Goal: Task Accomplishment & Management: Complete application form

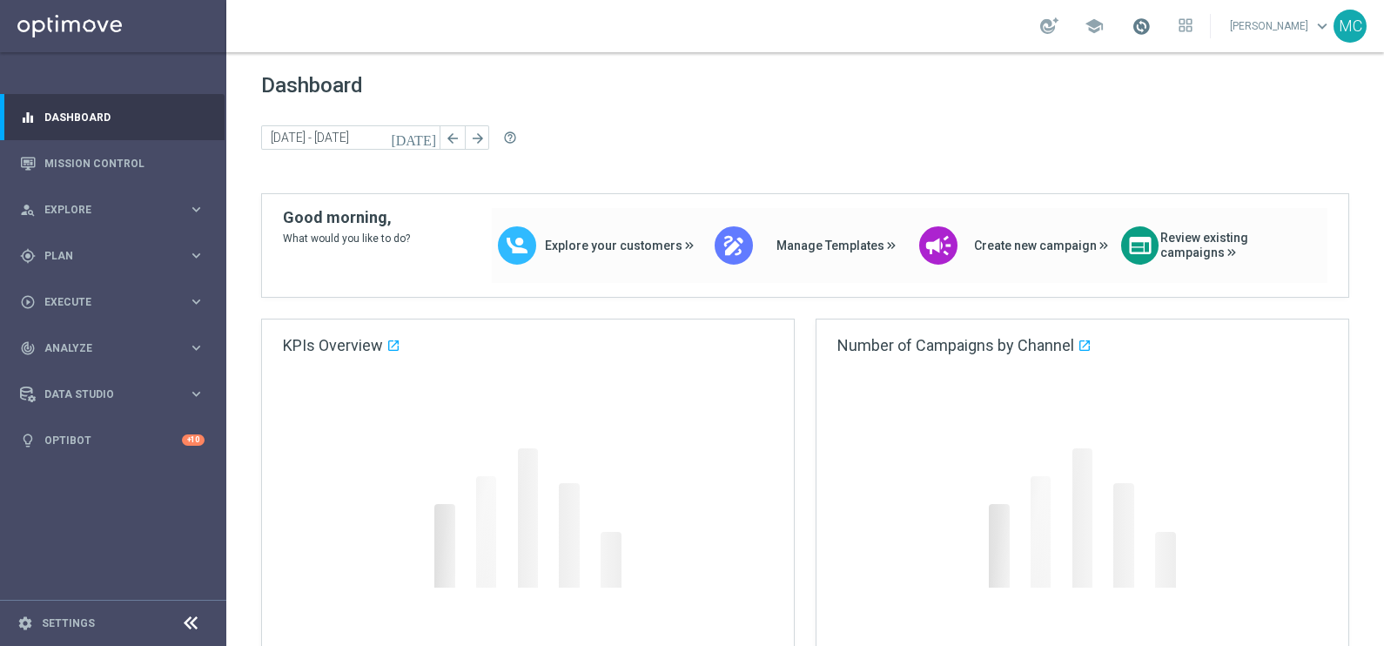
click at [1150, 26] on span at bounding box center [1140, 26] width 19 height 19
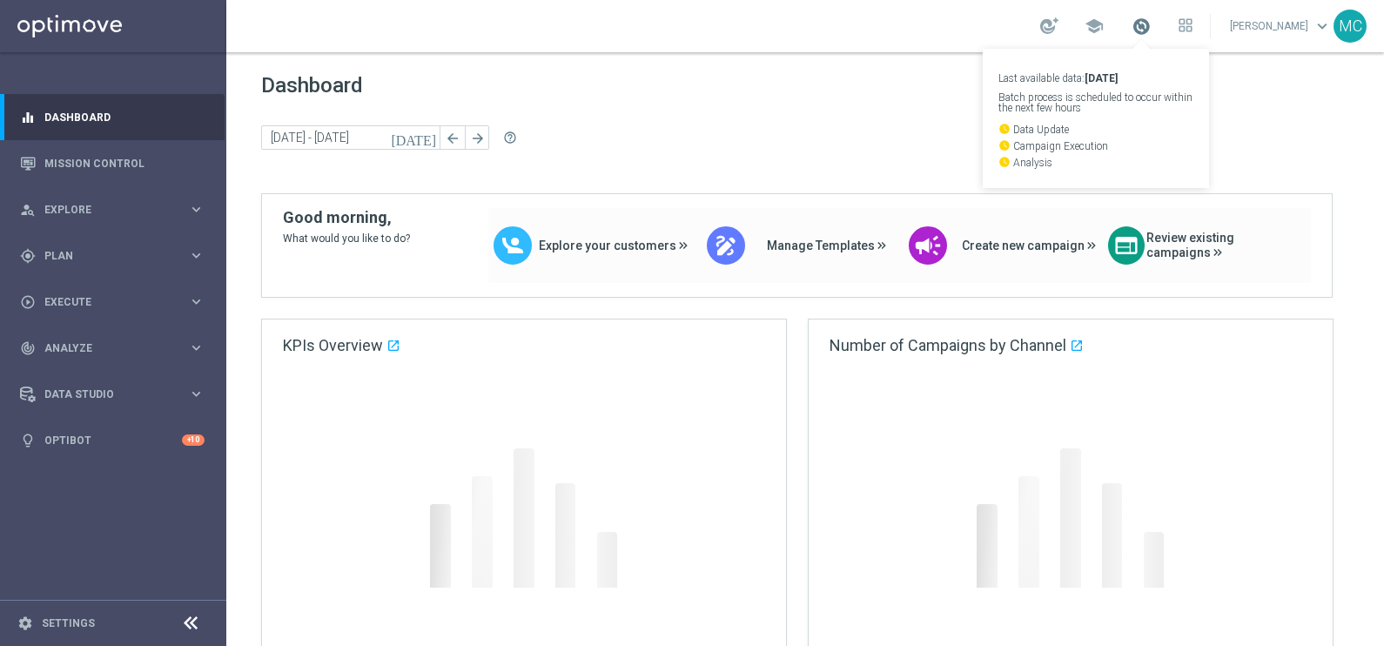
click at [1150, 26] on span at bounding box center [1140, 26] width 19 height 19
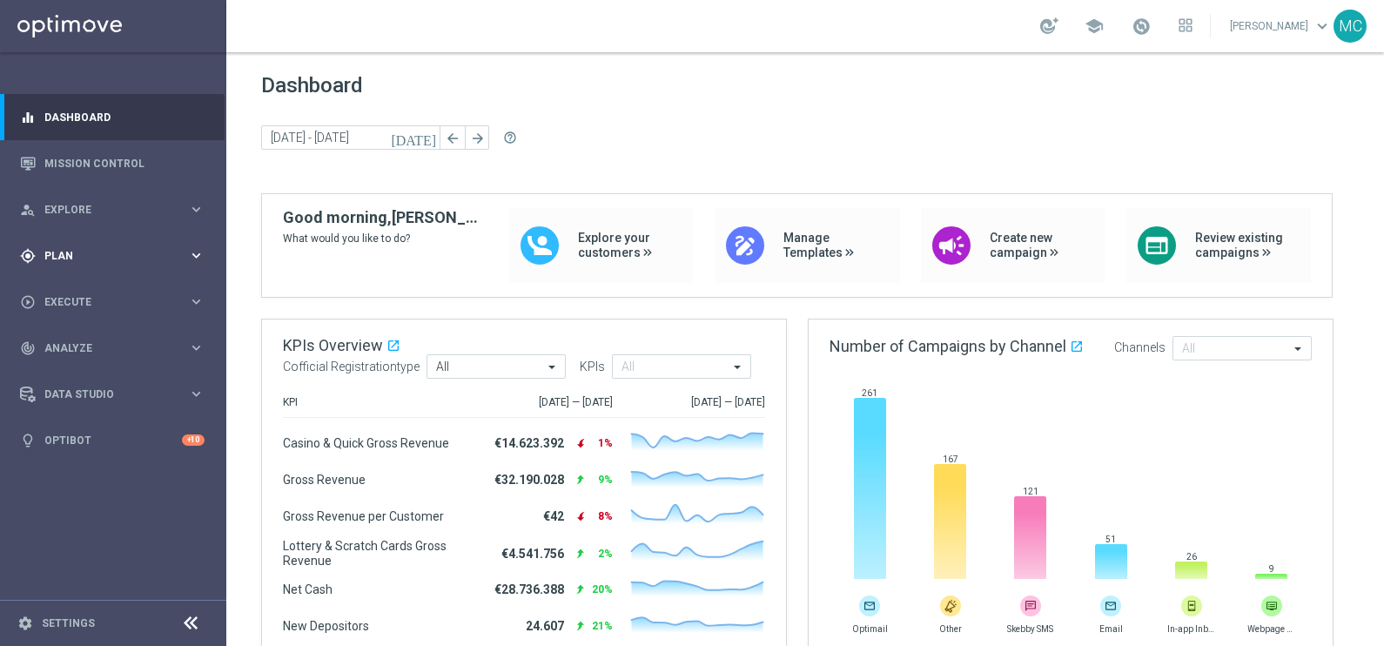
click at [200, 265] on div "gps_fixed Plan keyboard_arrow_right" at bounding box center [112, 255] width 225 height 46
click at [188, 339] on icon "keyboard_arrow_right" at bounding box center [196, 344] width 17 height 17
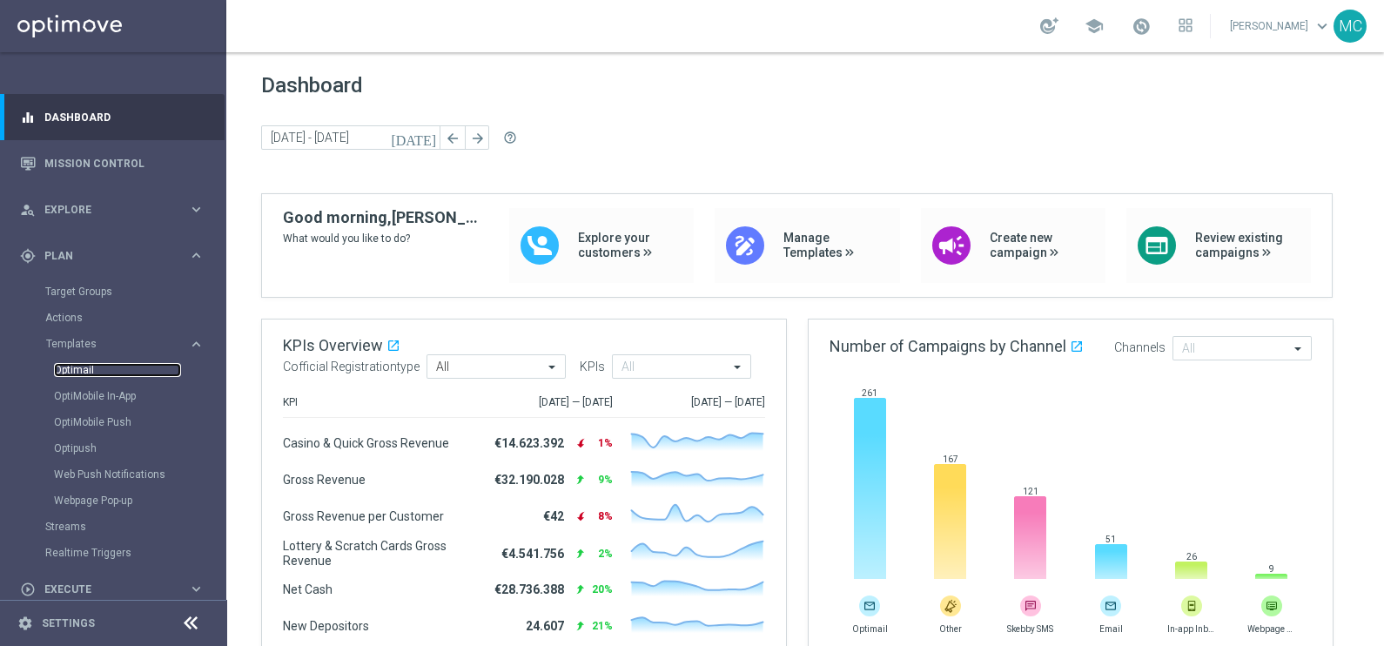
click at [100, 372] on link "Optimail" at bounding box center [117, 370] width 127 height 14
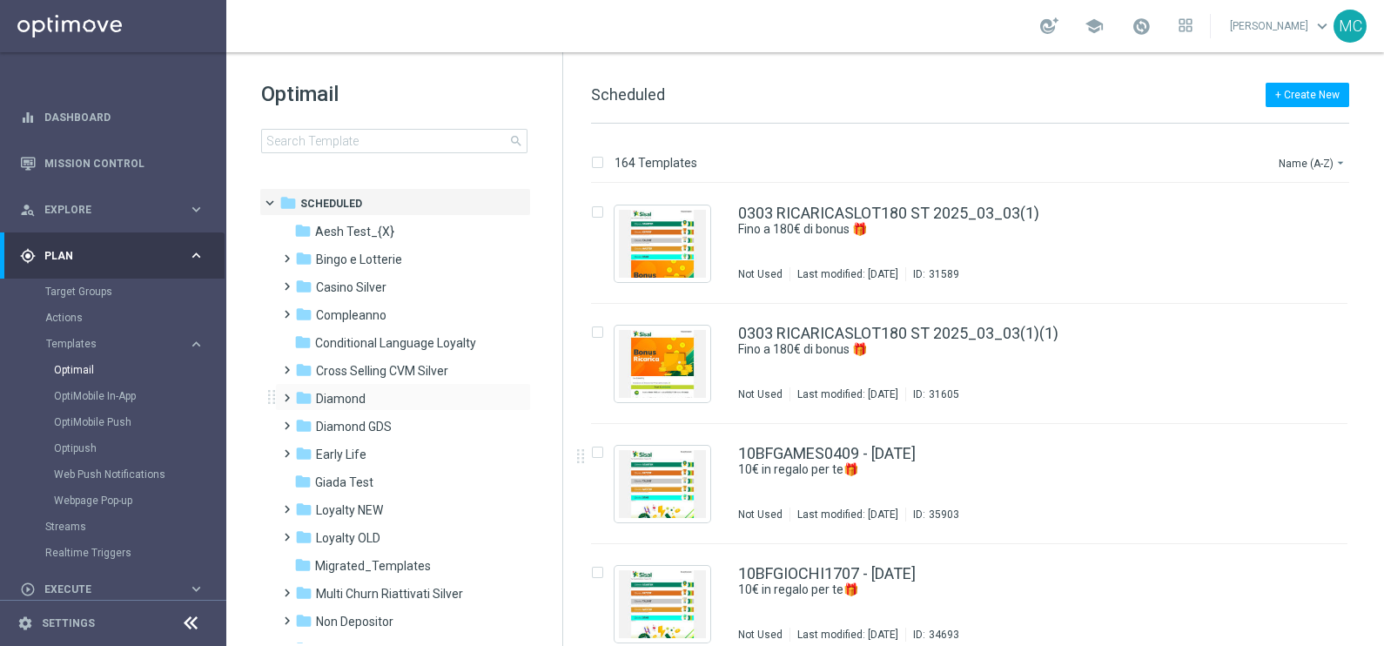
click at [287, 393] on span at bounding box center [283, 389] width 8 height 7
click at [305, 449] on span at bounding box center [301, 445] width 8 height 7
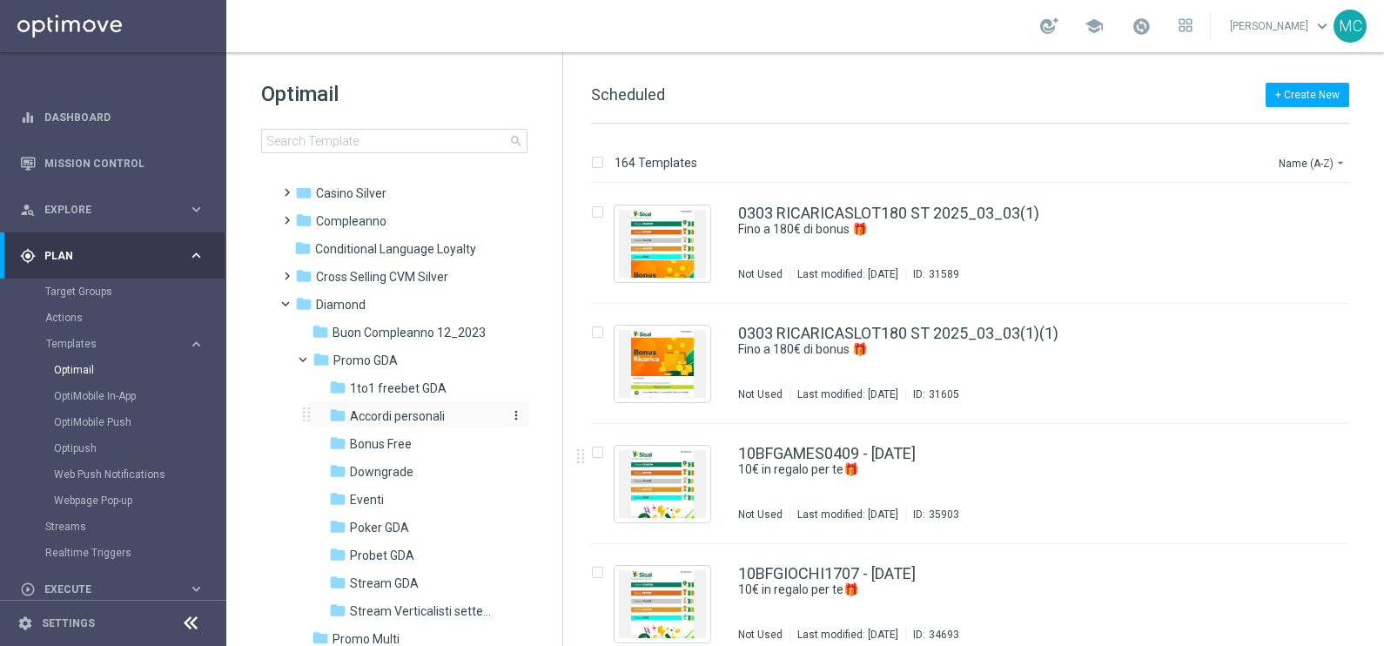
scroll to position [217, 0]
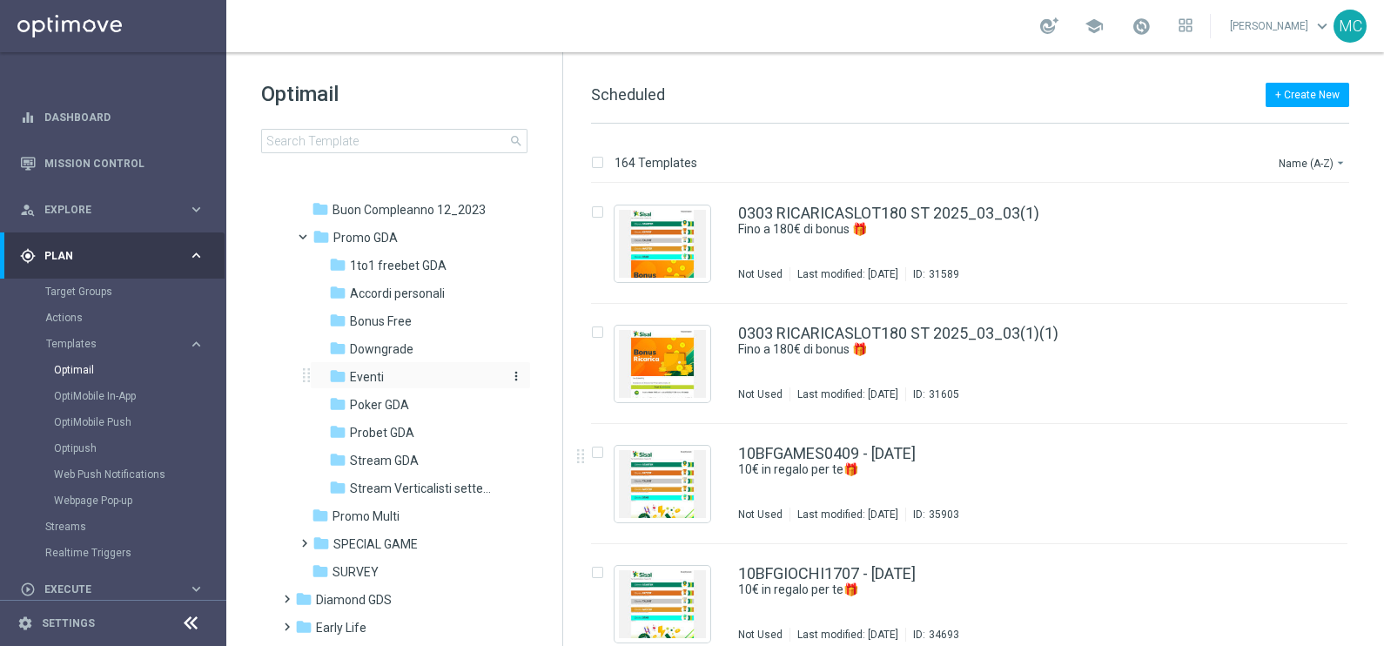
click at [363, 377] on span "Eventi" at bounding box center [367, 377] width 34 height 16
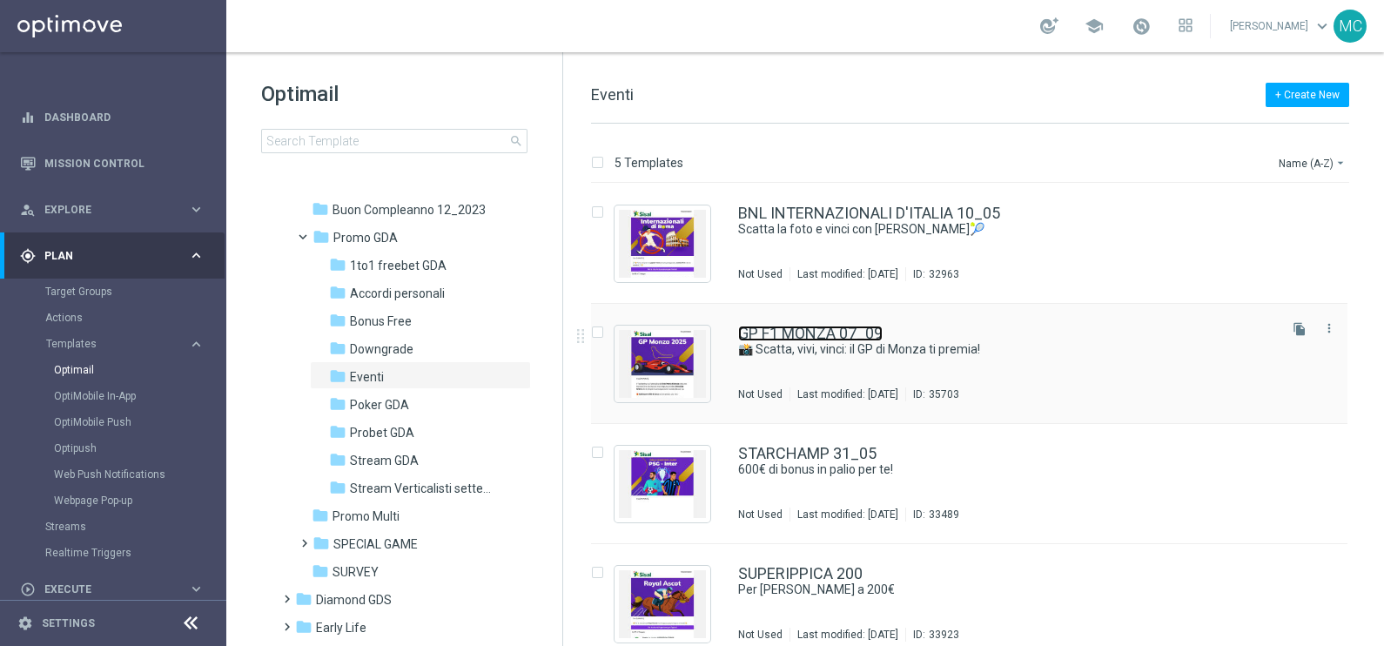
click at [835, 330] on link "GP F1 MONZA 07_09" at bounding box center [810, 333] width 144 height 16
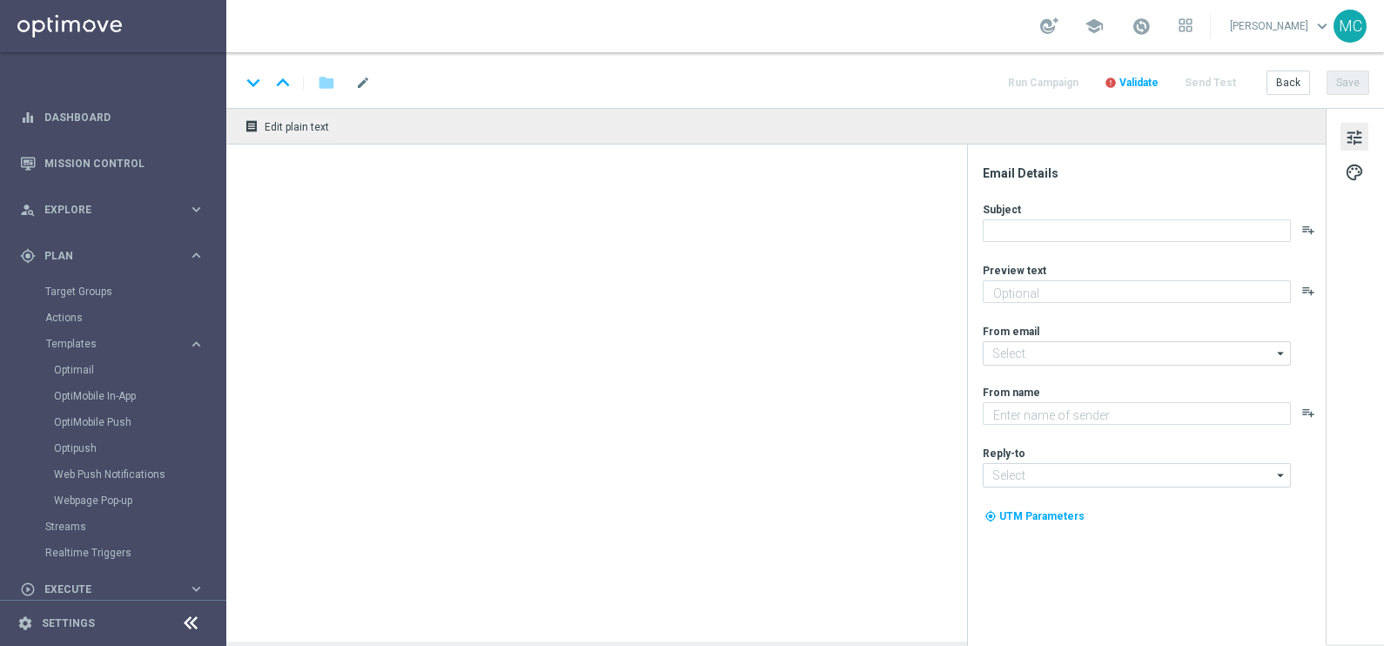
type textarea "GP F1 Monza 2025"
type input "[EMAIL_ADDRESS][DOMAIN_NAME]"
type textarea "Sisal"
type input "[EMAIL_ADDRESS][DOMAIN_NAME]"
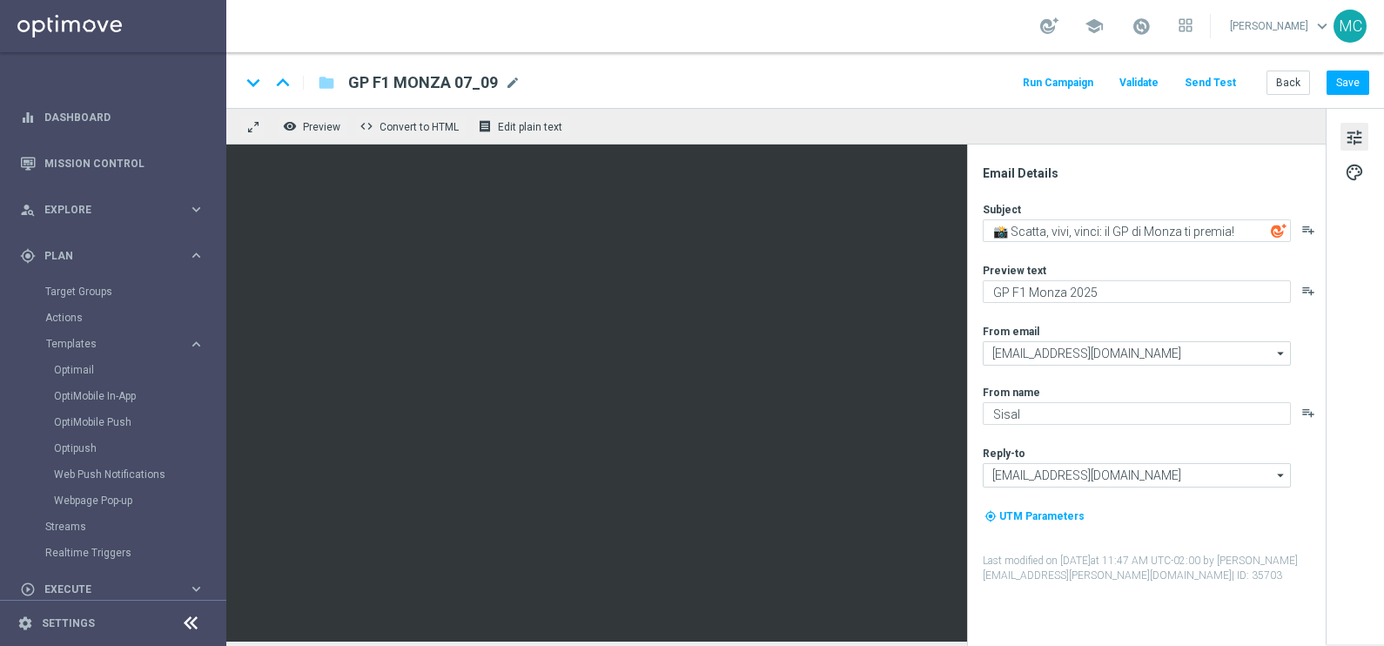
click at [1044, 83] on button "Run Campaign" at bounding box center [1058, 82] width 76 height 23
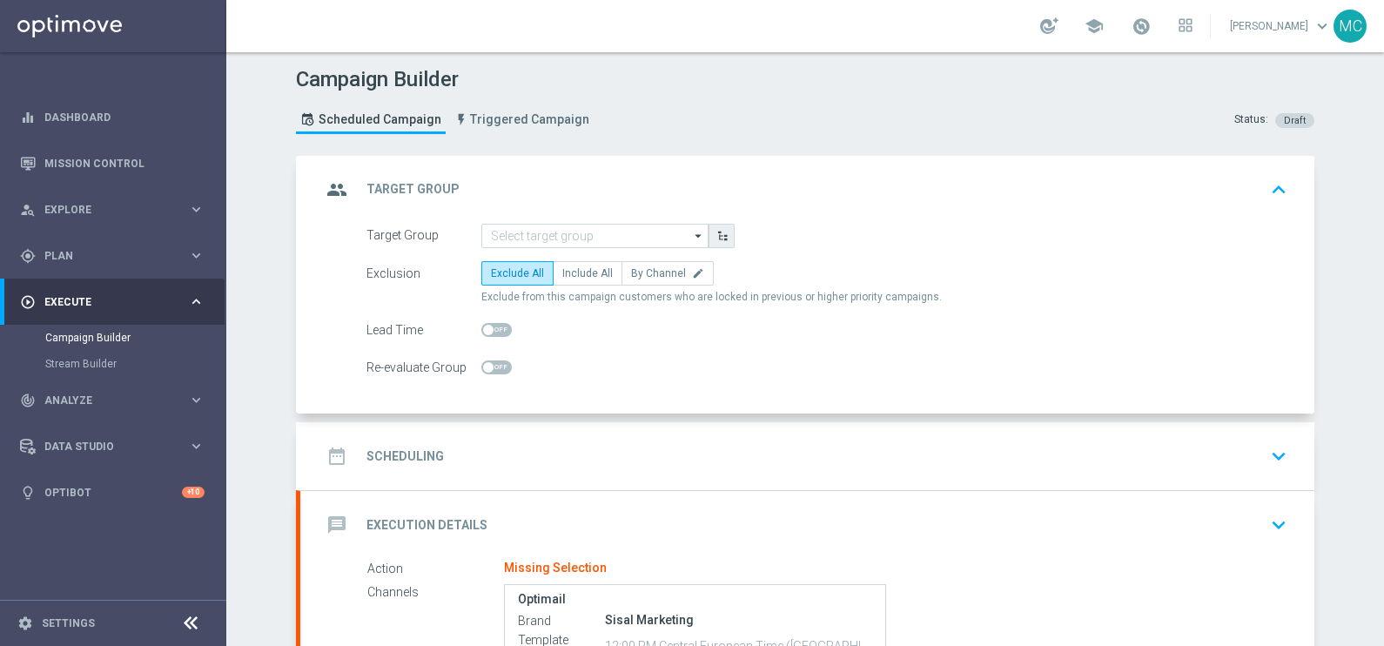
click at [716, 231] on icon "button" at bounding box center [722, 236] width 12 height 12
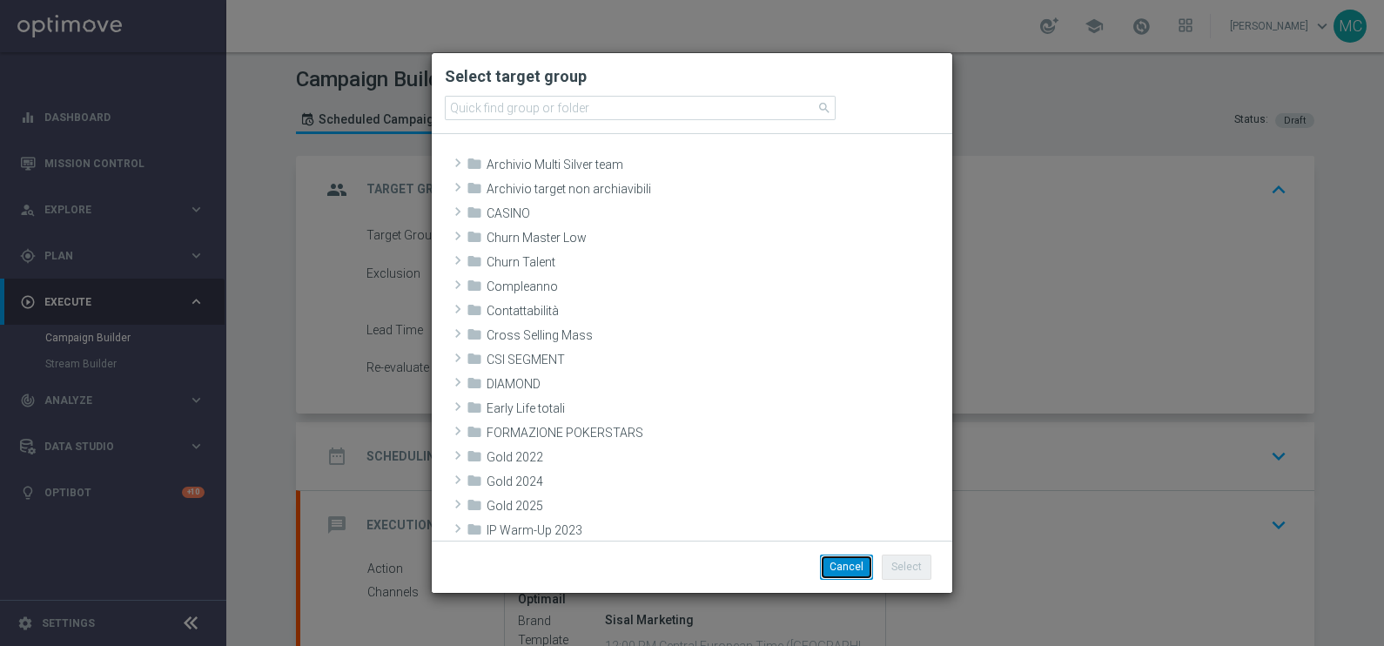
click at [845, 574] on button "Cancel" at bounding box center [846, 566] width 53 height 24
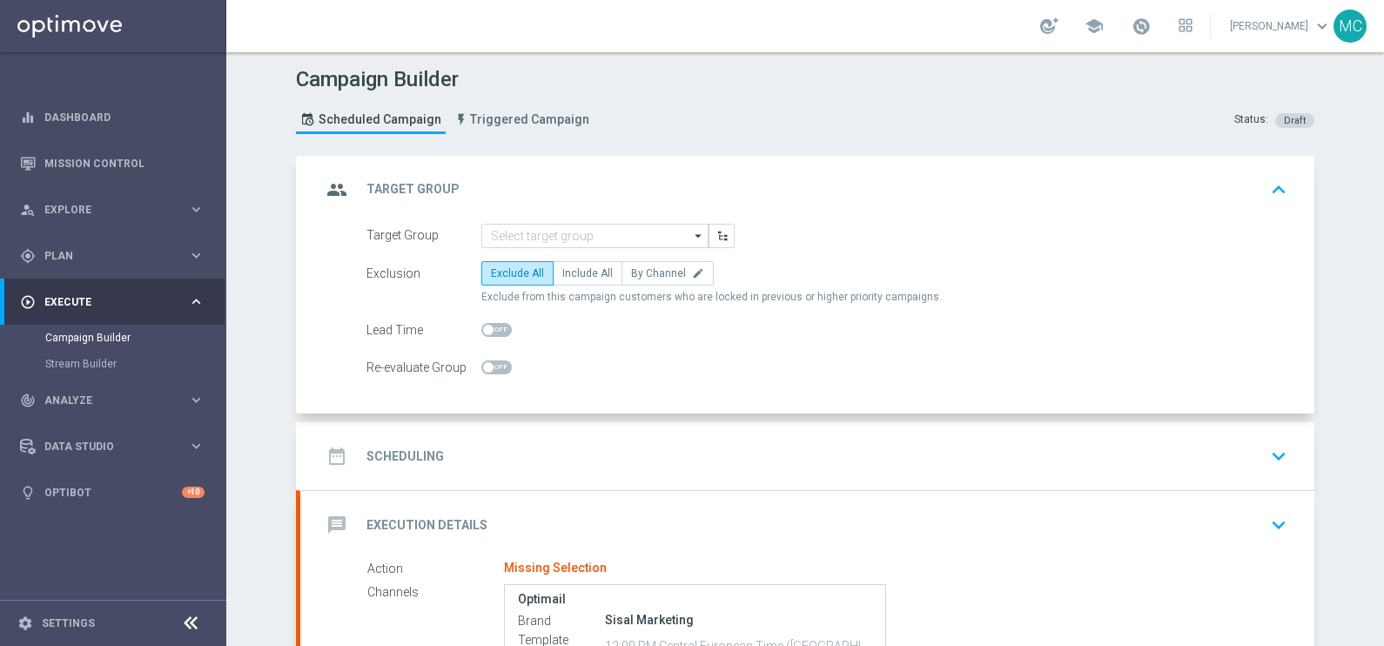
click at [690, 236] on icon "arrow_drop_down" at bounding box center [698, 236] width 17 height 23
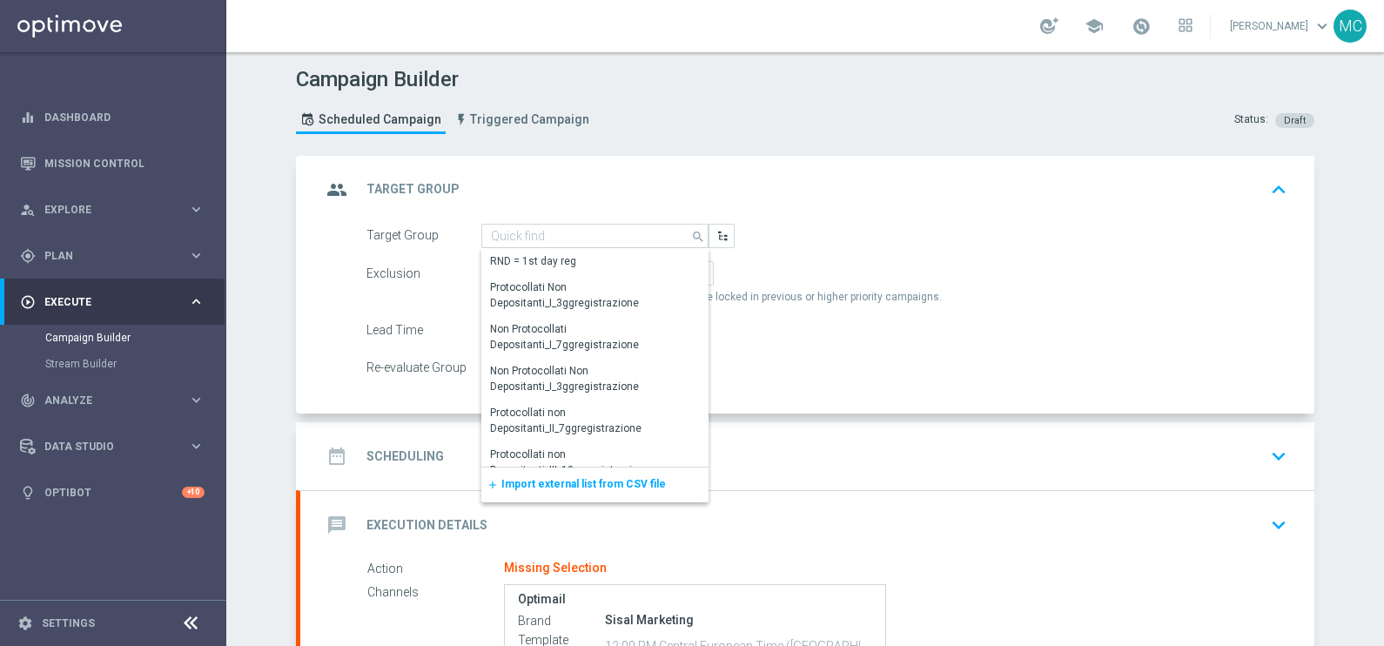
click at [513, 473] on div "add Import external list from CSV file" at bounding box center [594, 484] width 227 height 35
click at [622, 487] on span "Import external list from CSV file" at bounding box center [583, 484] width 164 height 12
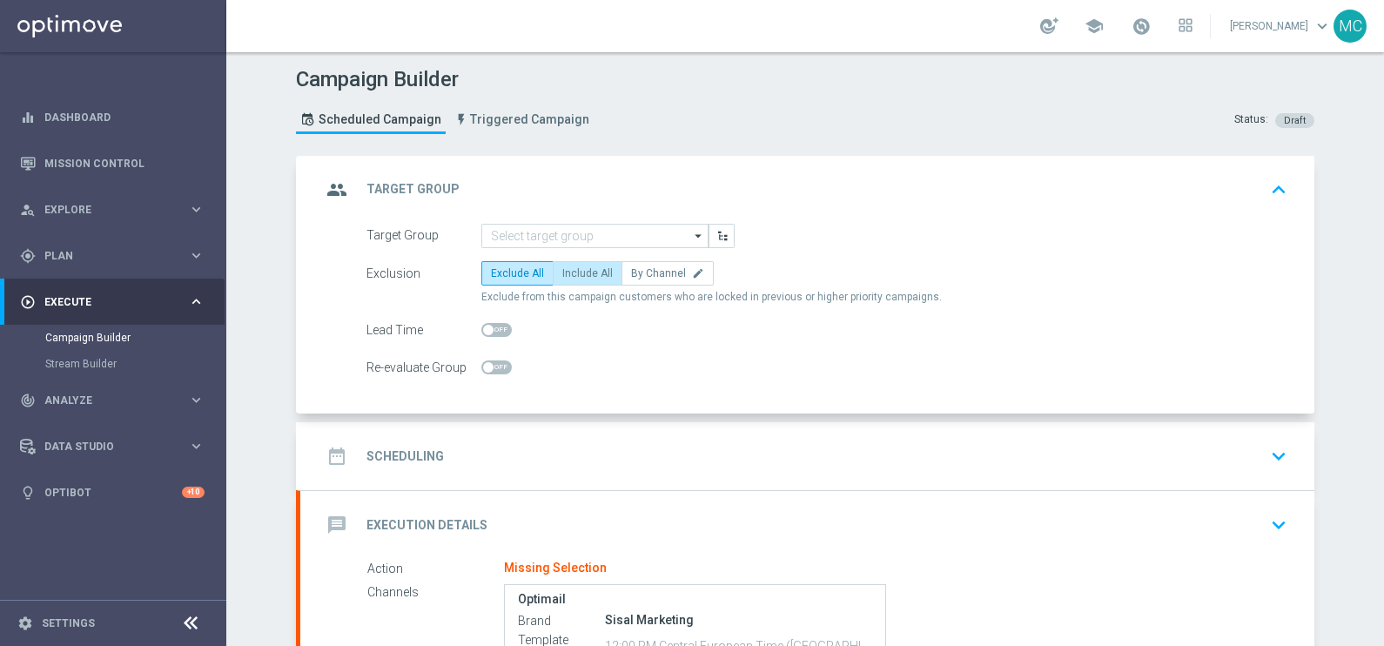
click at [562, 274] on span "Include All" at bounding box center [587, 273] width 50 height 12
click at [562, 274] on input "Include All" at bounding box center [567, 276] width 11 height 11
radio input "true"
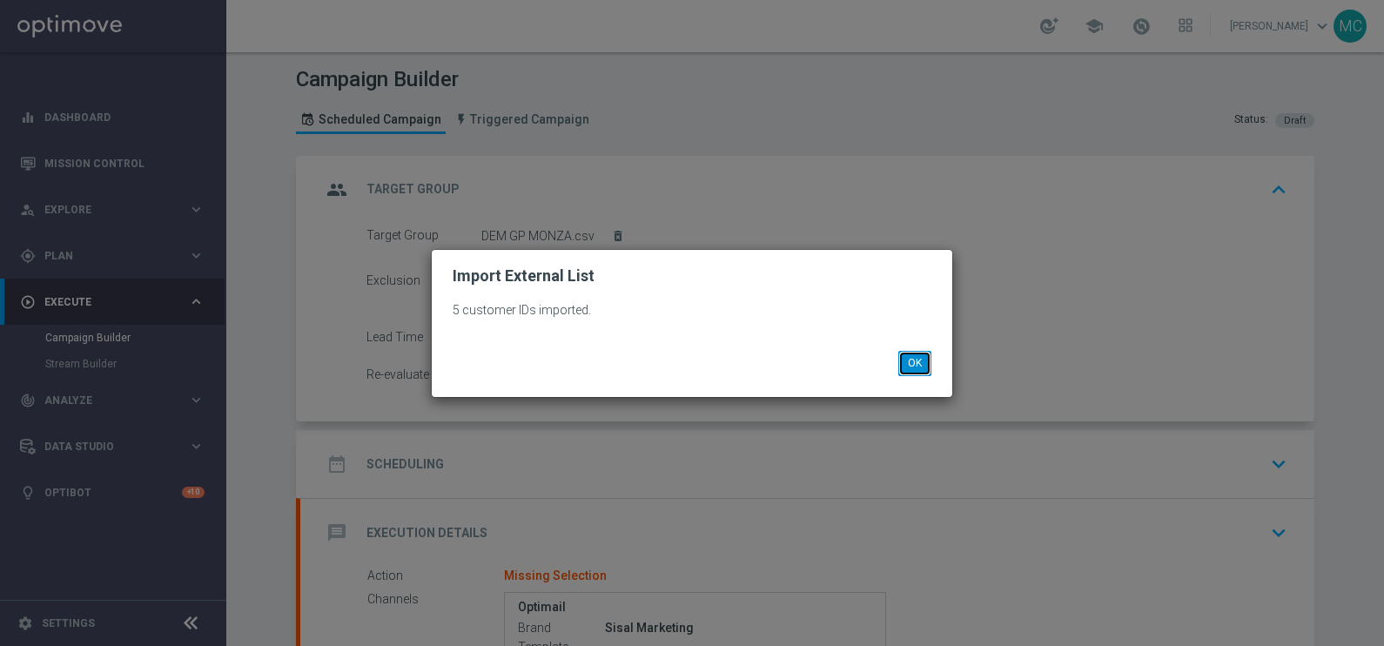
click at [926, 367] on button "OK" at bounding box center [914, 363] width 33 height 24
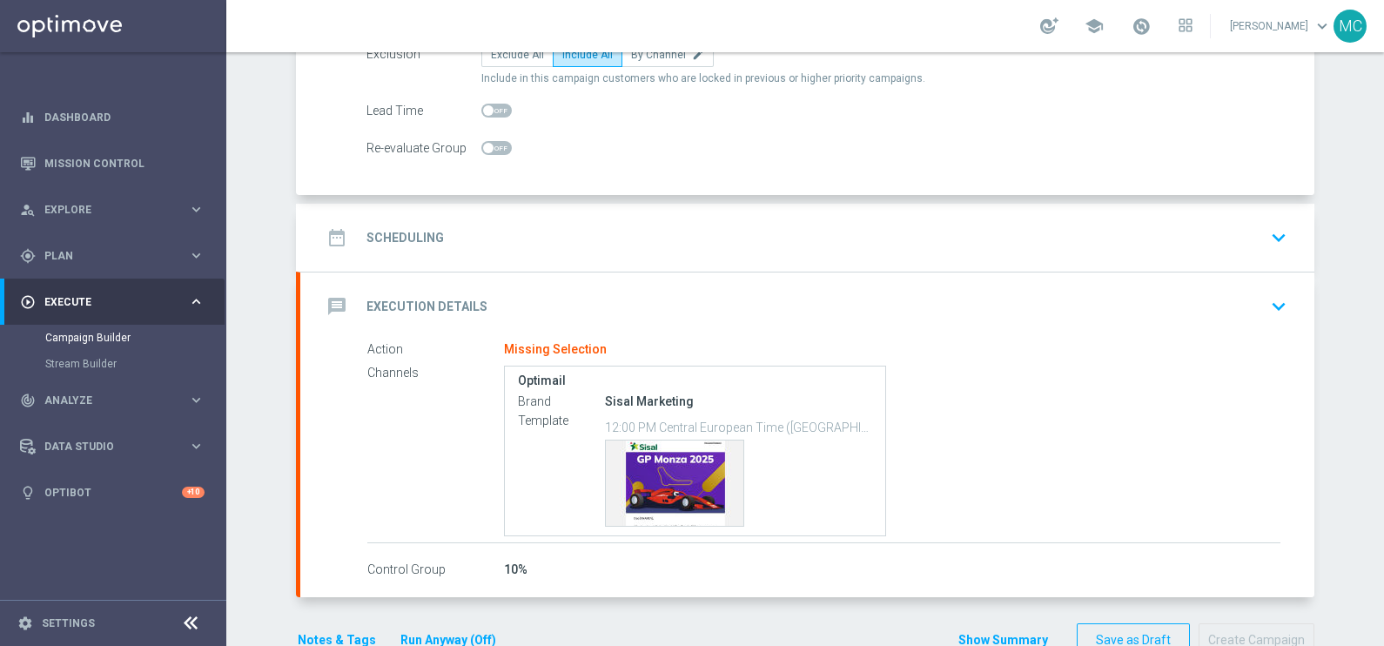
scroll to position [268, 0]
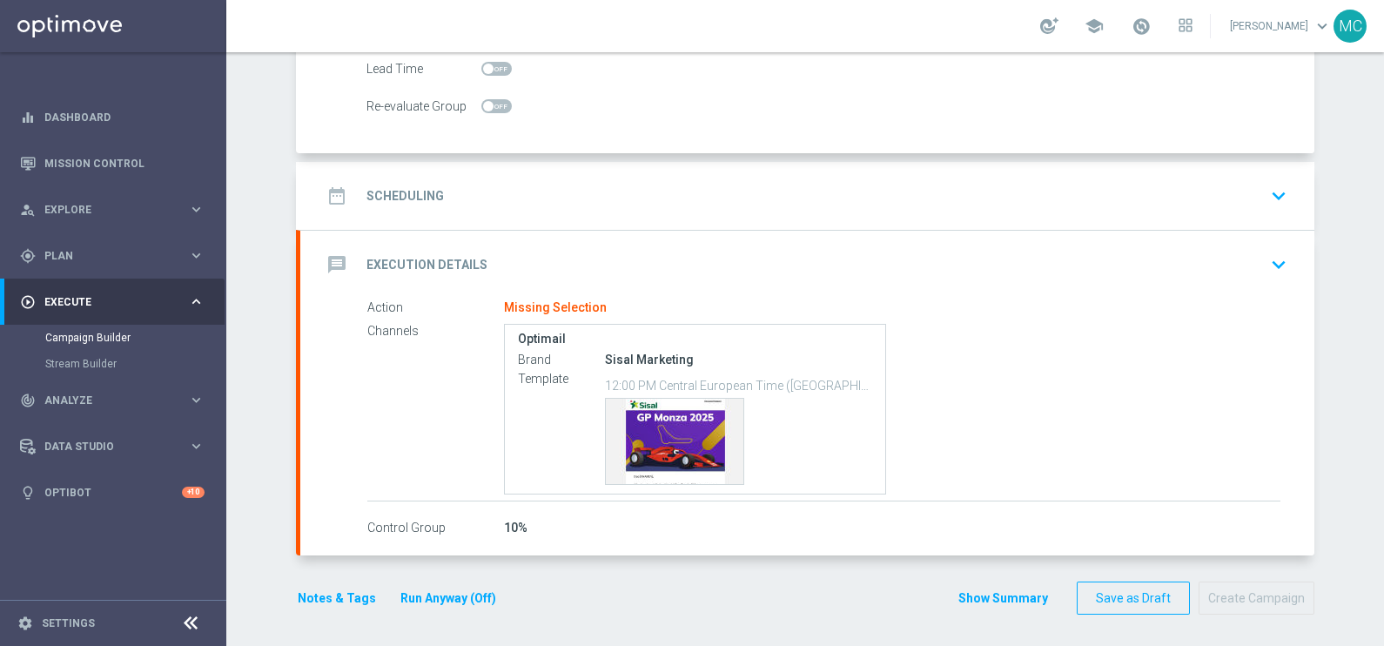
click at [1279, 194] on icon "keyboard_arrow_down" at bounding box center [1278, 196] width 26 height 26
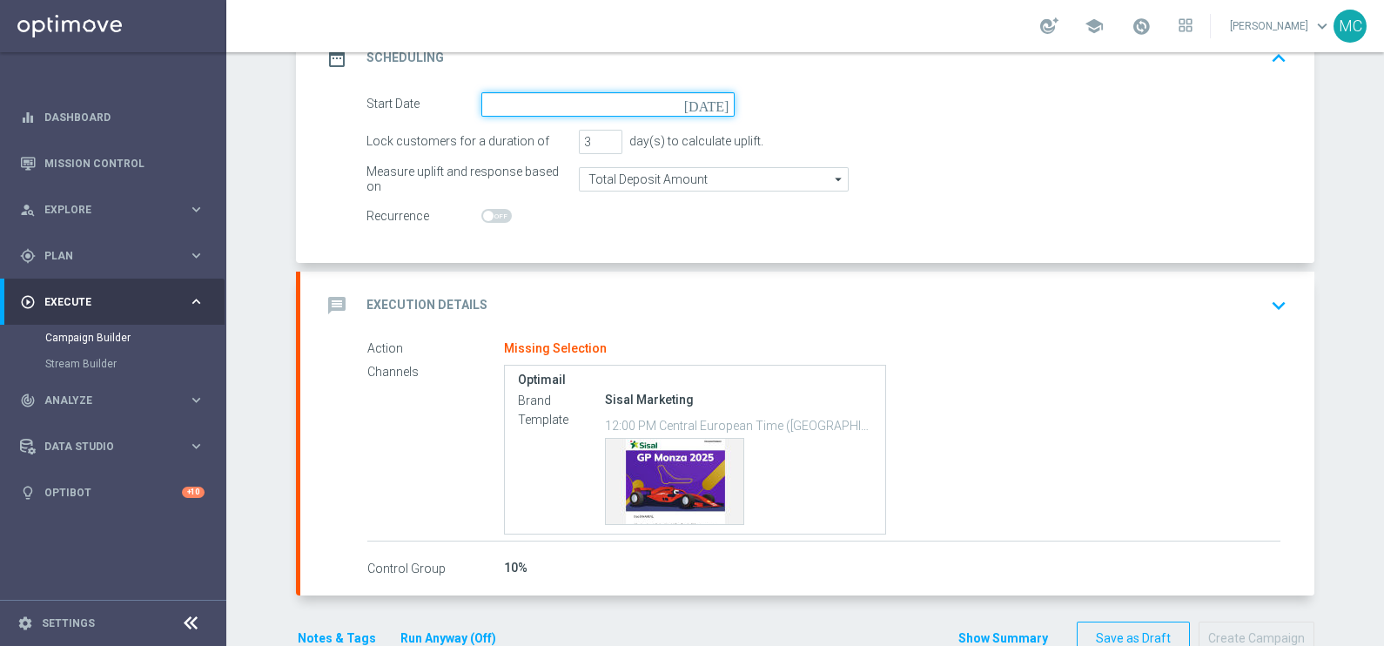
click at [596, 105] on input at bounding box center [607, 104] width 253 height 24
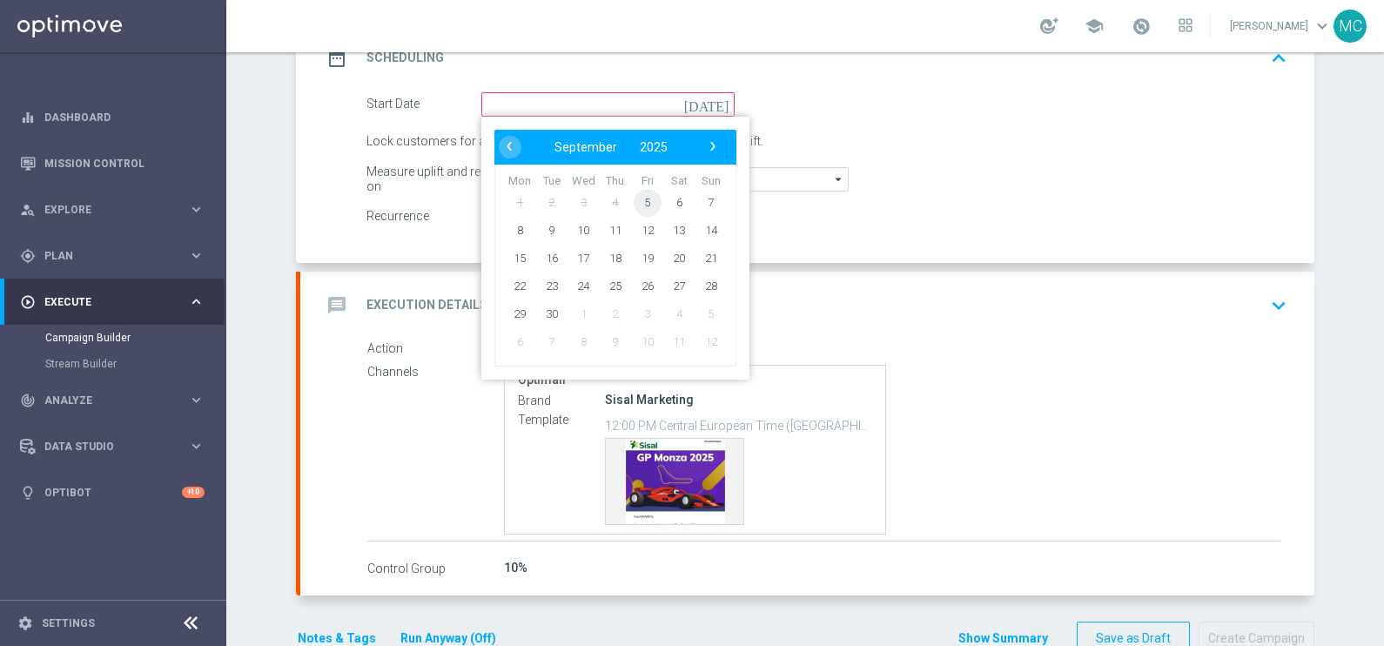
click at [641, 198] on span "5" at bounding box center [647, 202] width 28 height 28
type input "[DATE]"
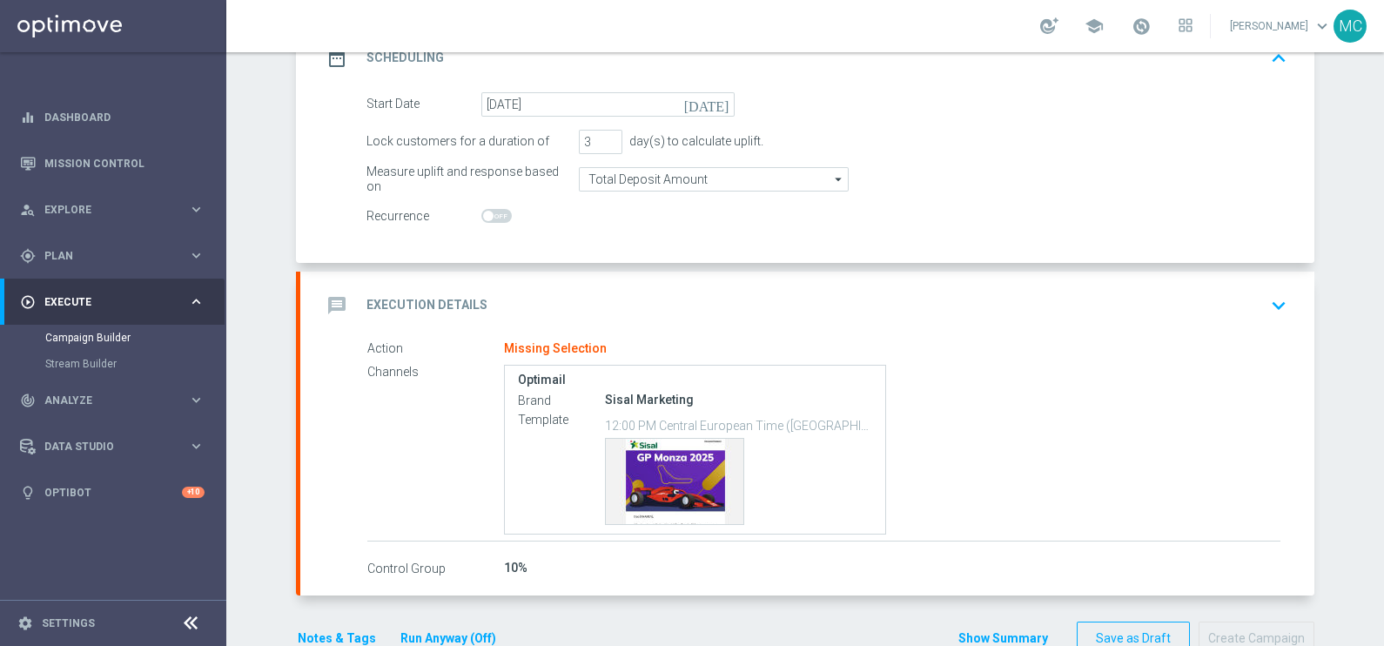
click at [1265, 306] on icon "keyboard_arrow_down" at bounding box center [1278, 305] width 26 height 26
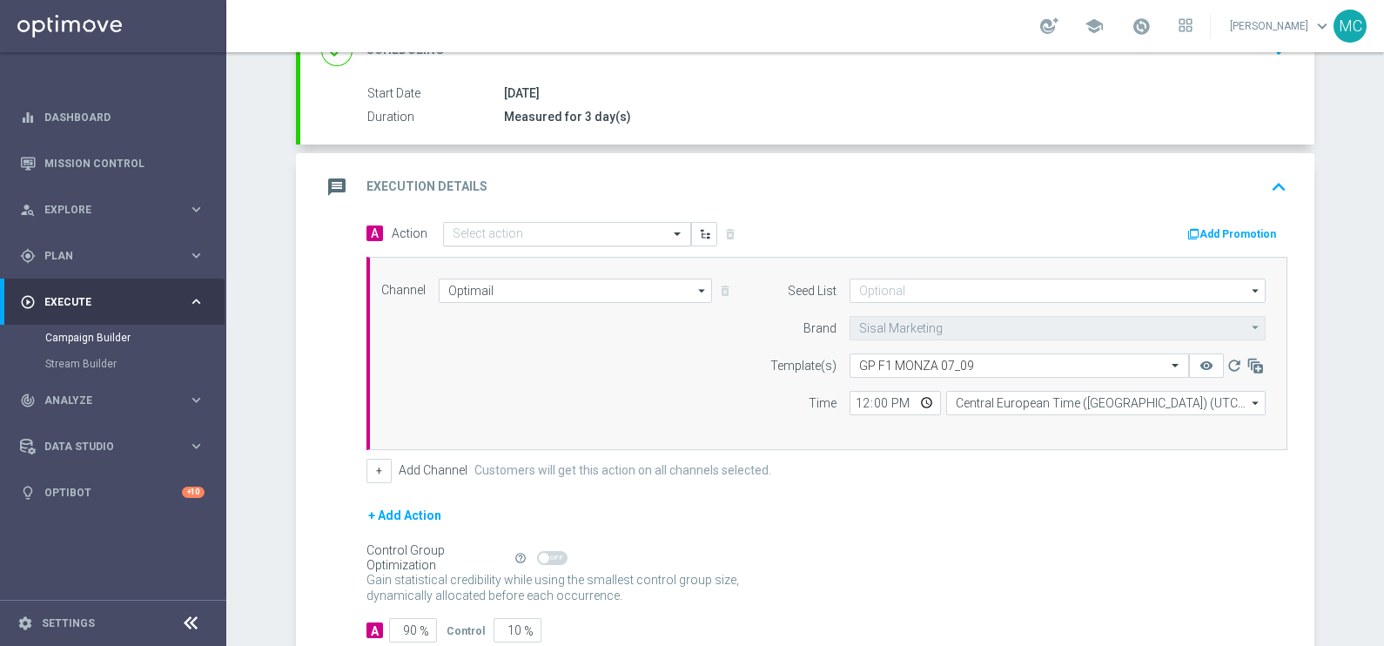
click at [554, 227] on input "text" at bounding box center [549, 234] width 194 height 15
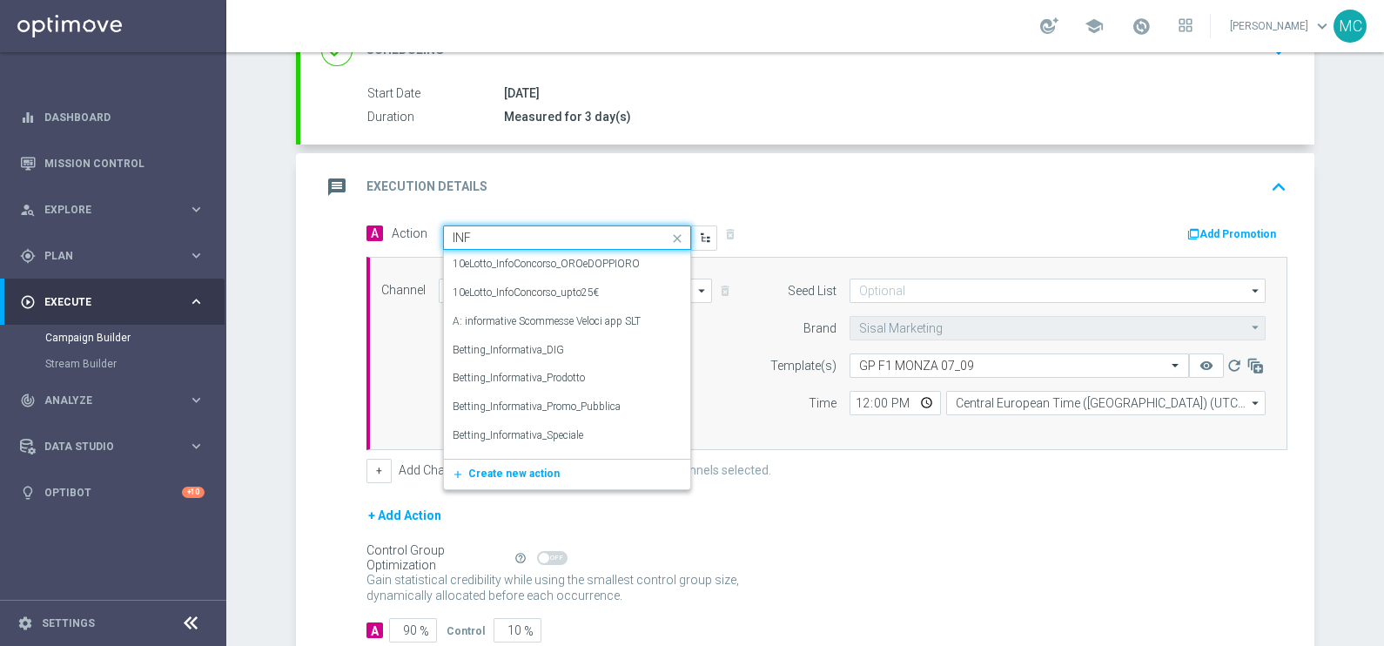
type input "INFO"
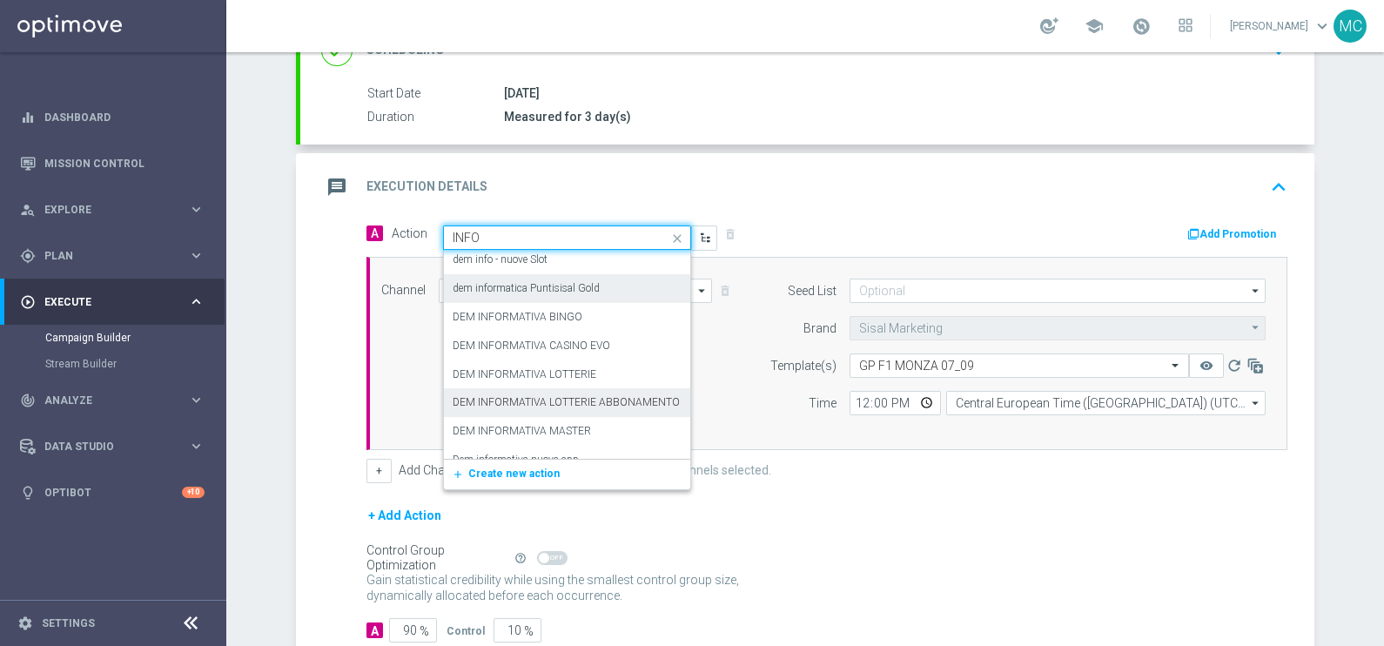
scroll to position [653, 0]
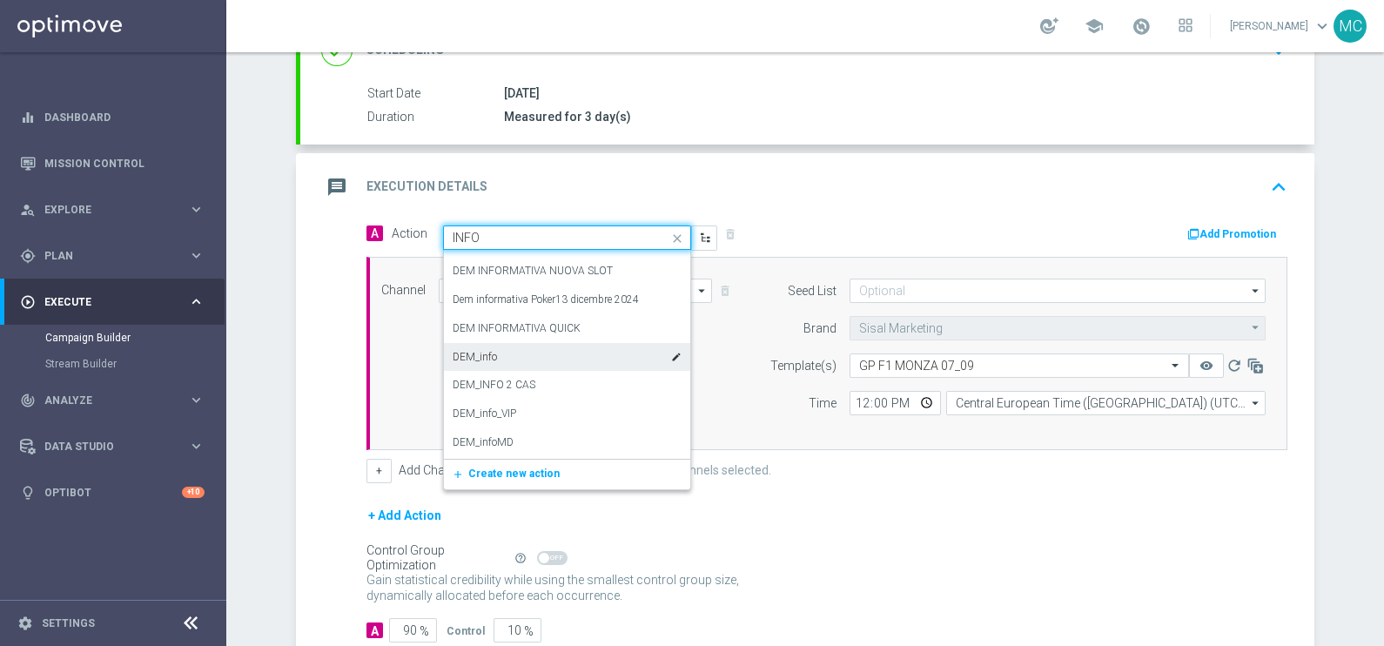
click at [539, 357] on div "DEM_info edit" at bounding box center [566, 357] width 229 height 29
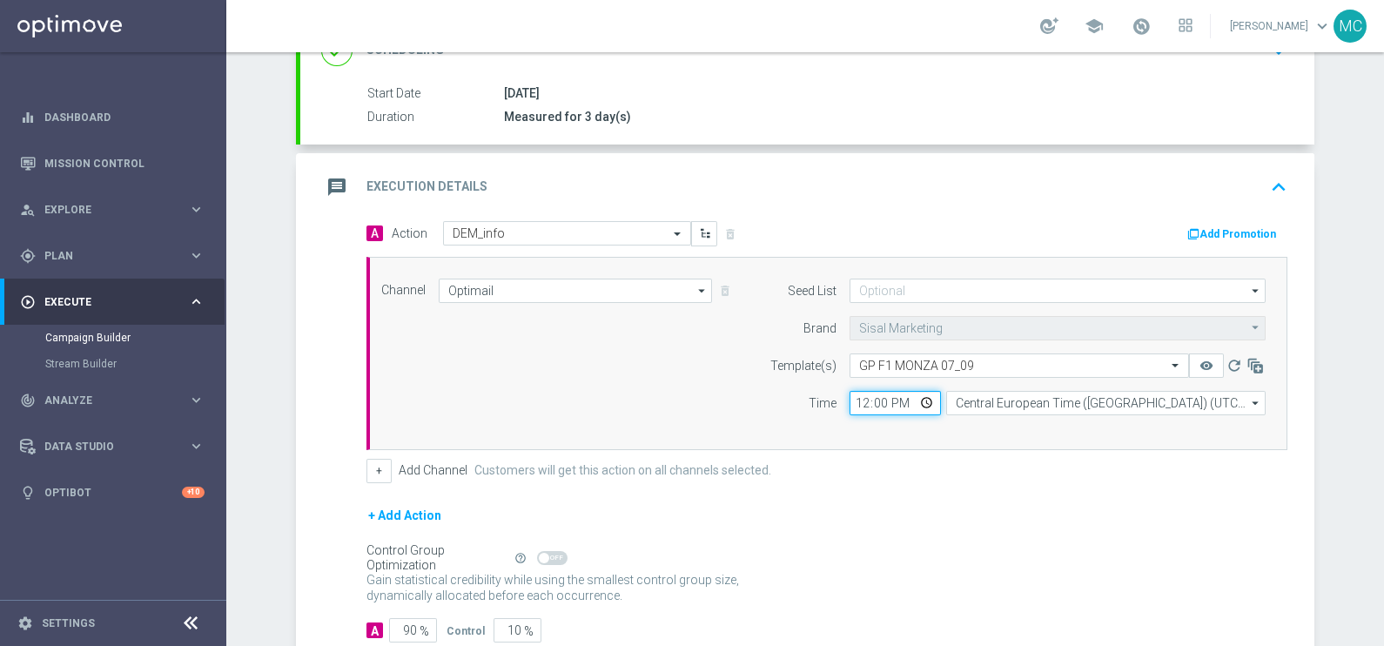
click at [881, 397] on input "12:00" at bounding box center [894, 403] width 91 height 24
click at [895, 486] on form "A Action Select action DEM_info delete_forever Add Promotion Channel Optimail O…" at bounding box center [826, 432] width 921 height 422
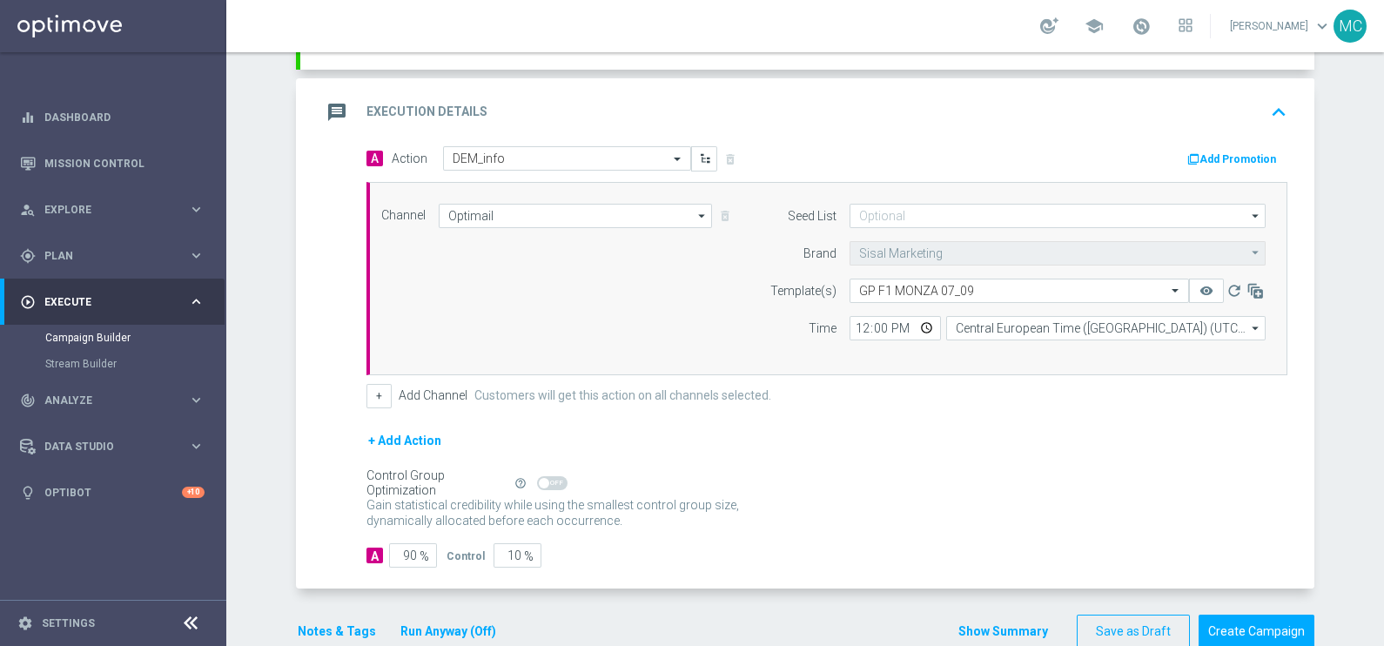
scroll to position [376, 0]
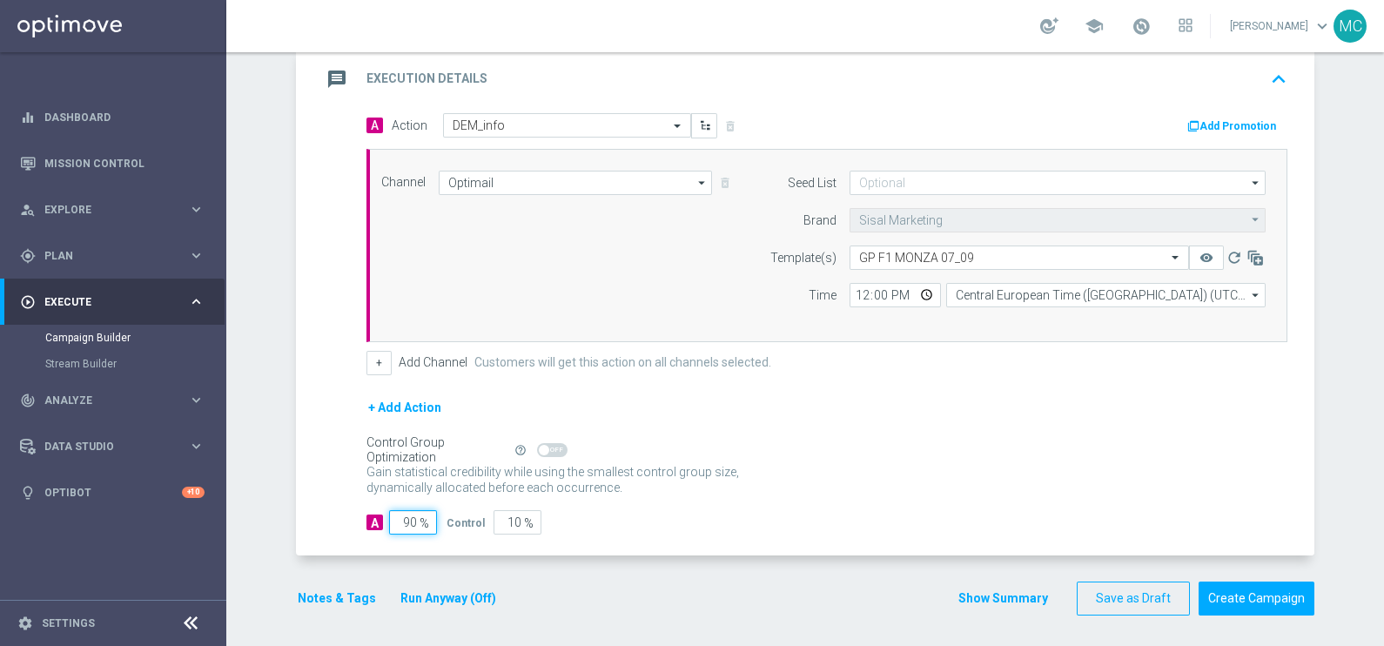
drag, startPoint x: 395, startPoint y: 516, endPoint x: 426, endPoint y: 521, distance: 31.8
click at [426, 521] on input "90" at bounding box center [413, 522] width 48 height 24
type input "1"
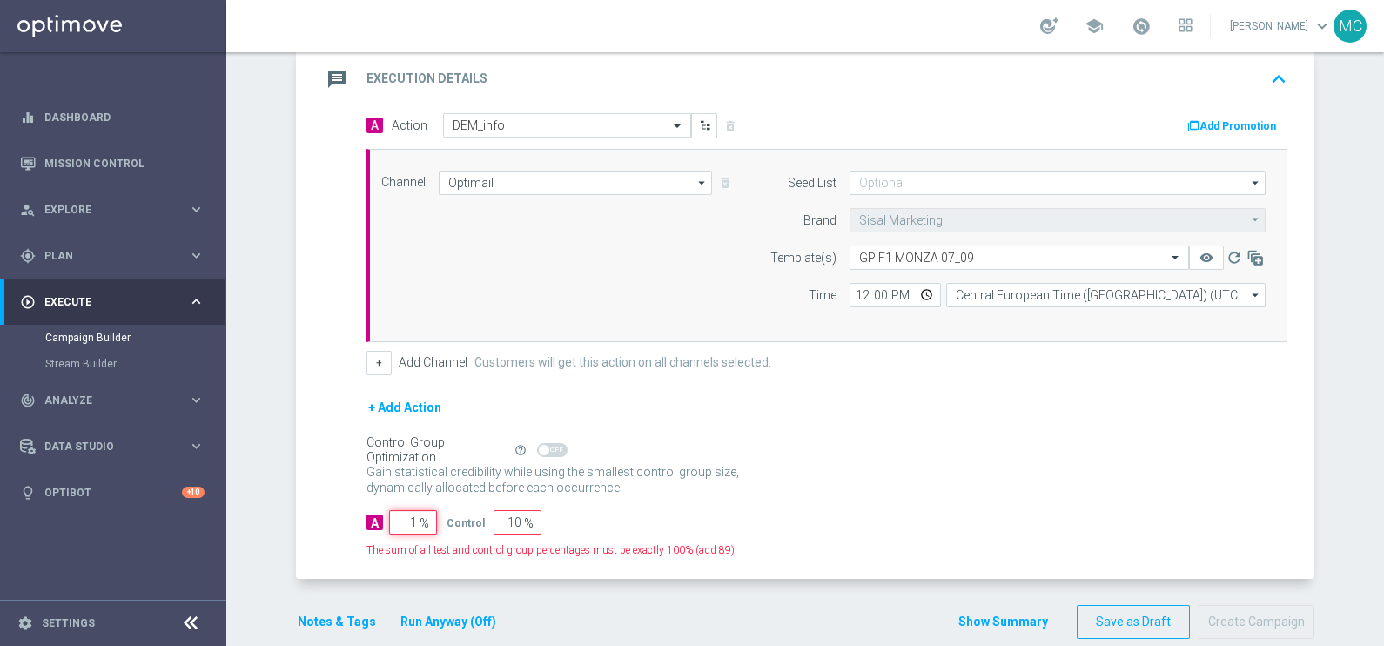
type input "99"
type input "10"
type input "90"
type input "100"
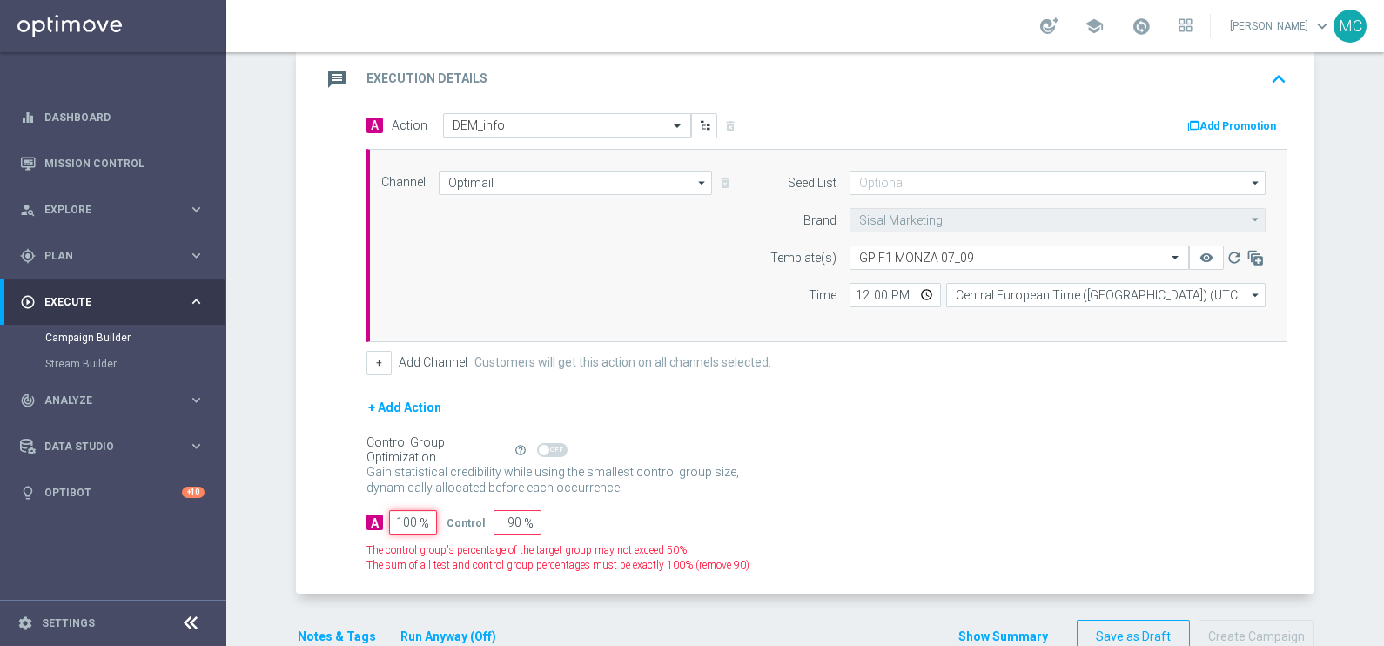
type input "0"
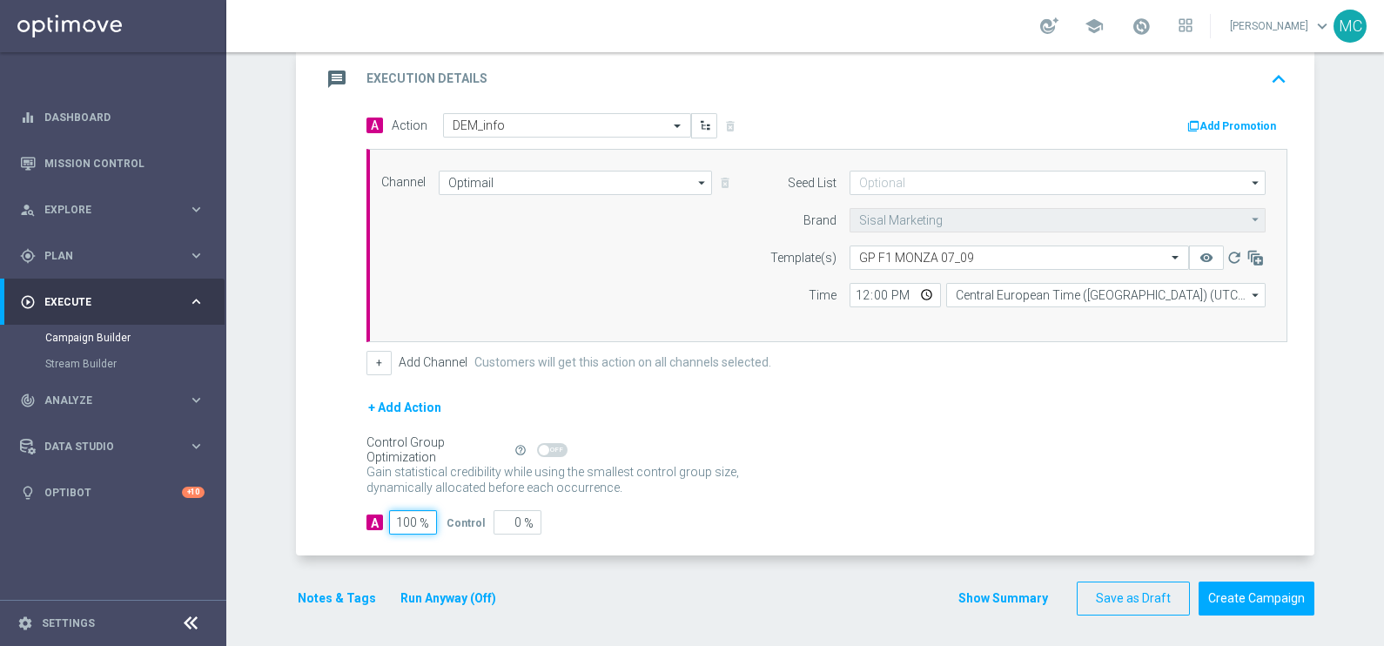
type input "100"
click at [829, 473] on div "Gain statistical credibility while using the smallest control group size, dynam…" at bounding box center [826, 480] width 921 height 42
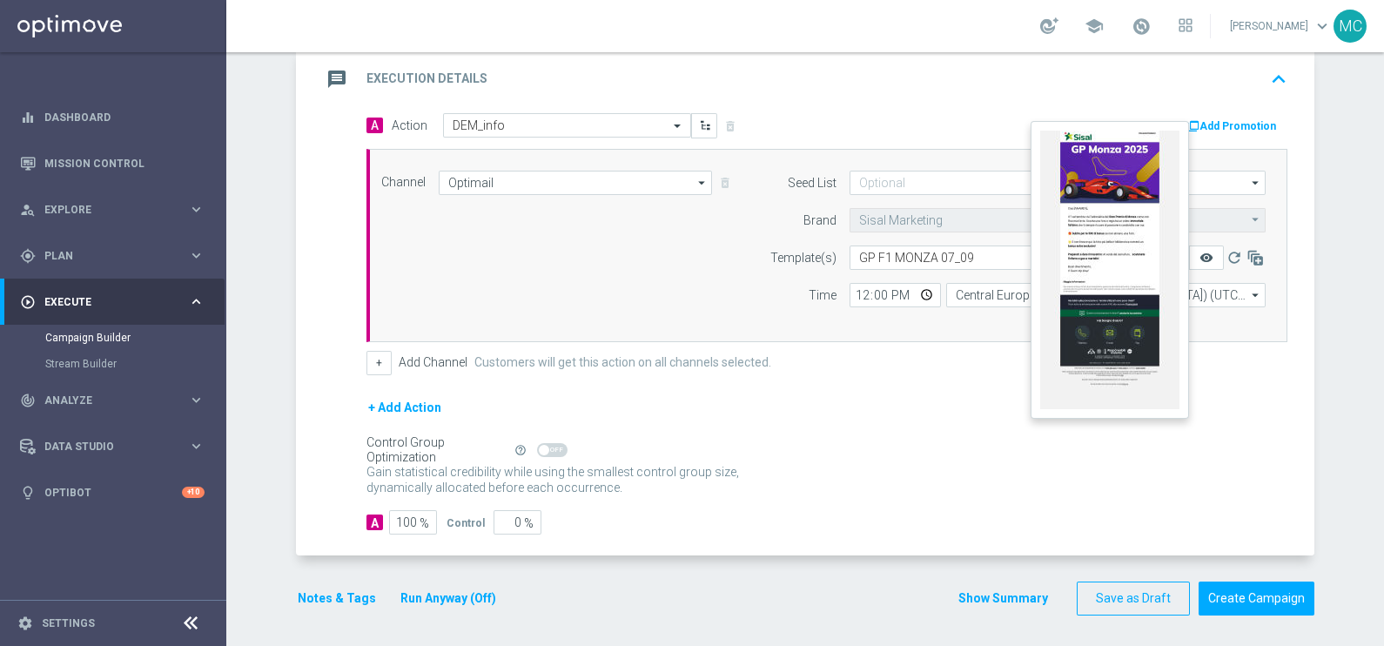
click at [1203, 251] on icon "remove_red_eye" at bounding box center [1206, 258] width 14 height 14
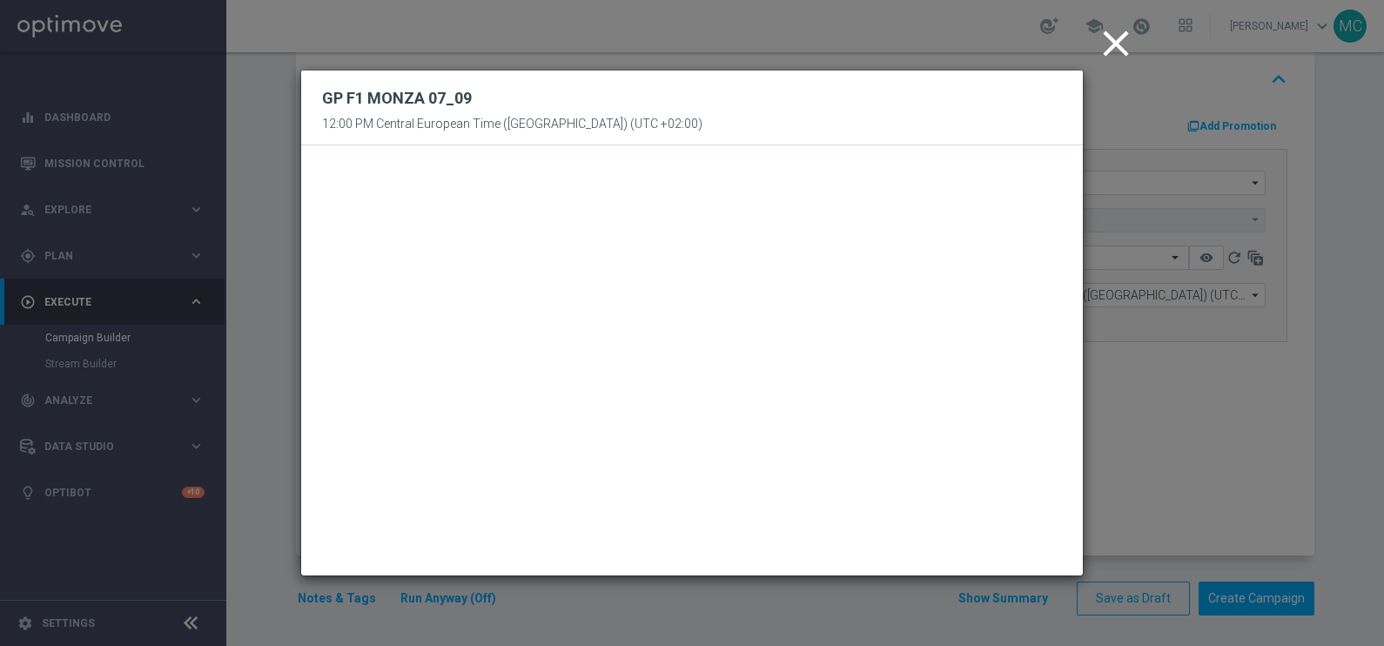
click at [1118, 38] on icon "close" at bounding box center [1116, 44] width 44 height 44
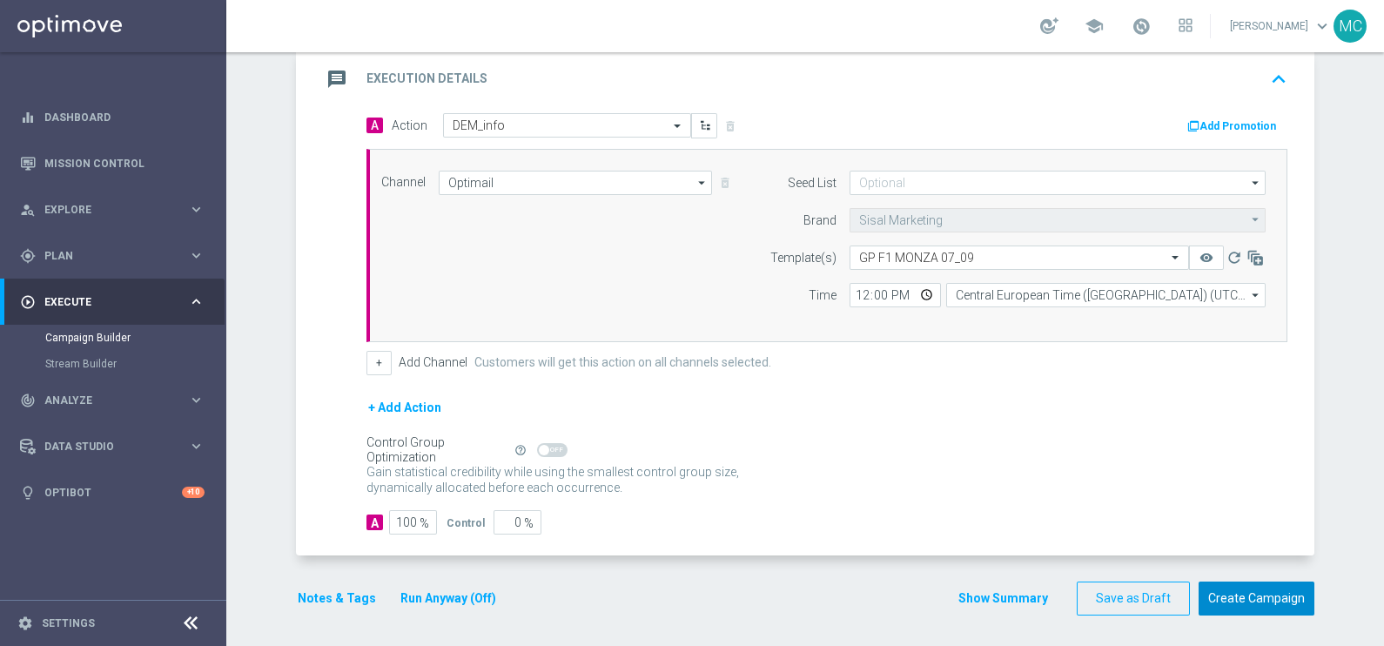
click at [1255, 600] on button "Create Campaign" at bounding box center [1256, 598] width 116 height 34
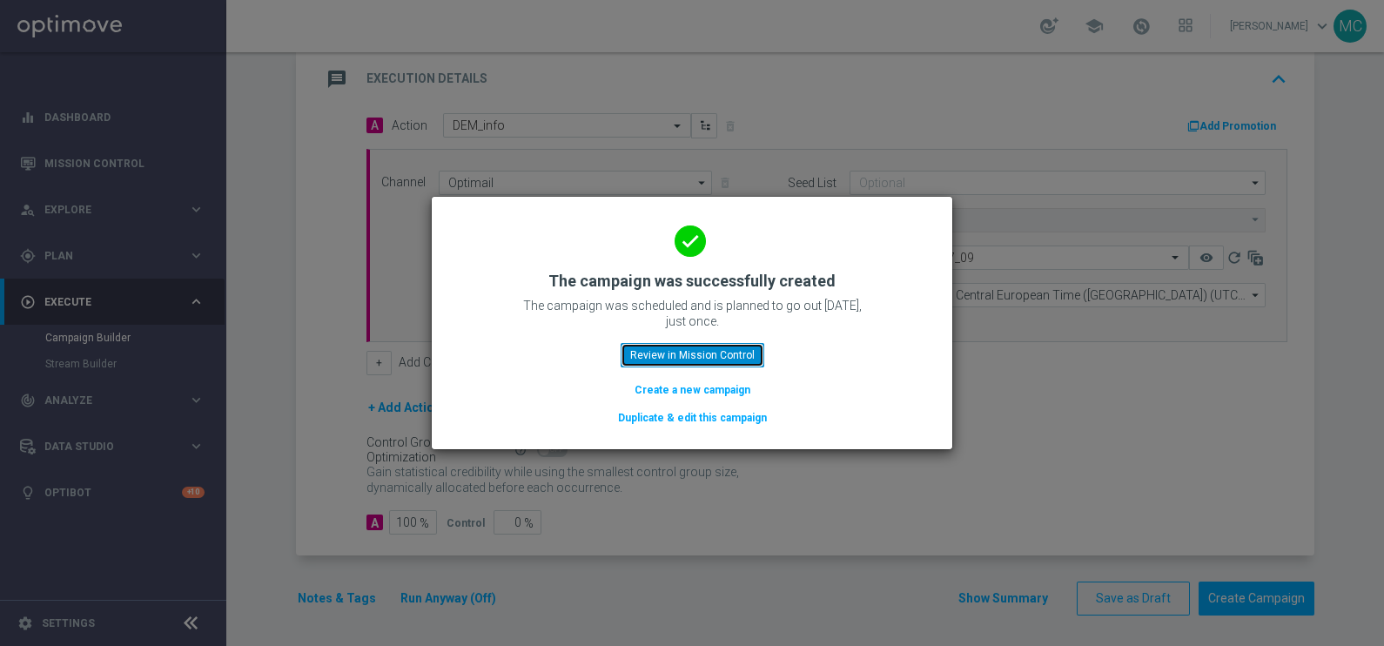
click at [731, 353] on button "Review in Mission Control" at bounding box center [692, 355] width 144 height 24
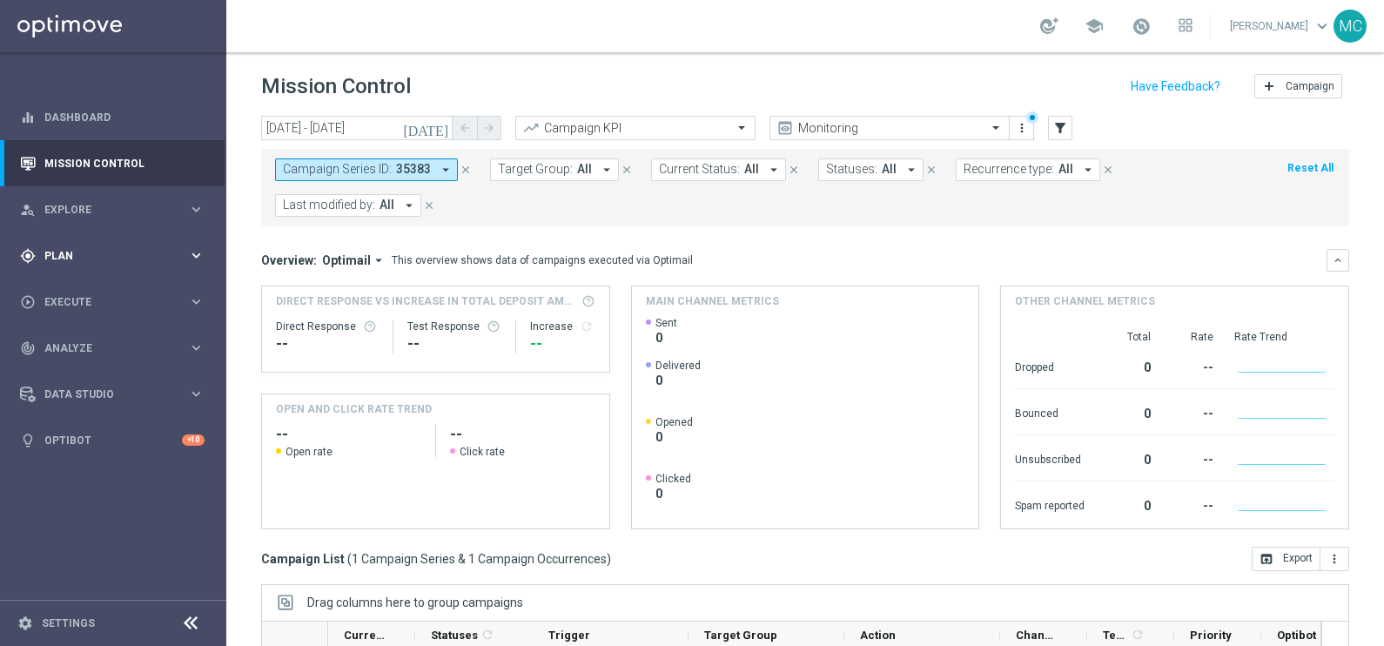
click at [198, 249] on icon "keyboard_arrow_right" at bounding box center [196, 255] width 17 height 17
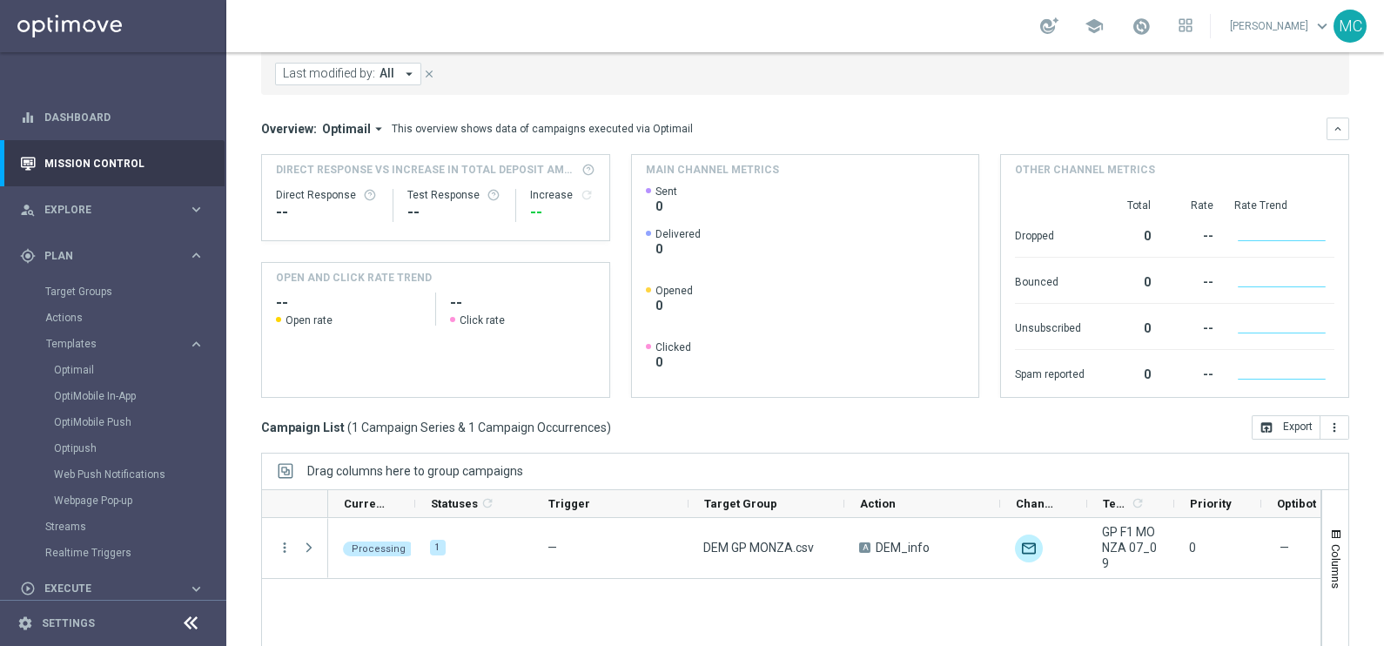
scroll to position [258, 0]
